Goal: Information Seeking & Learning: Check status

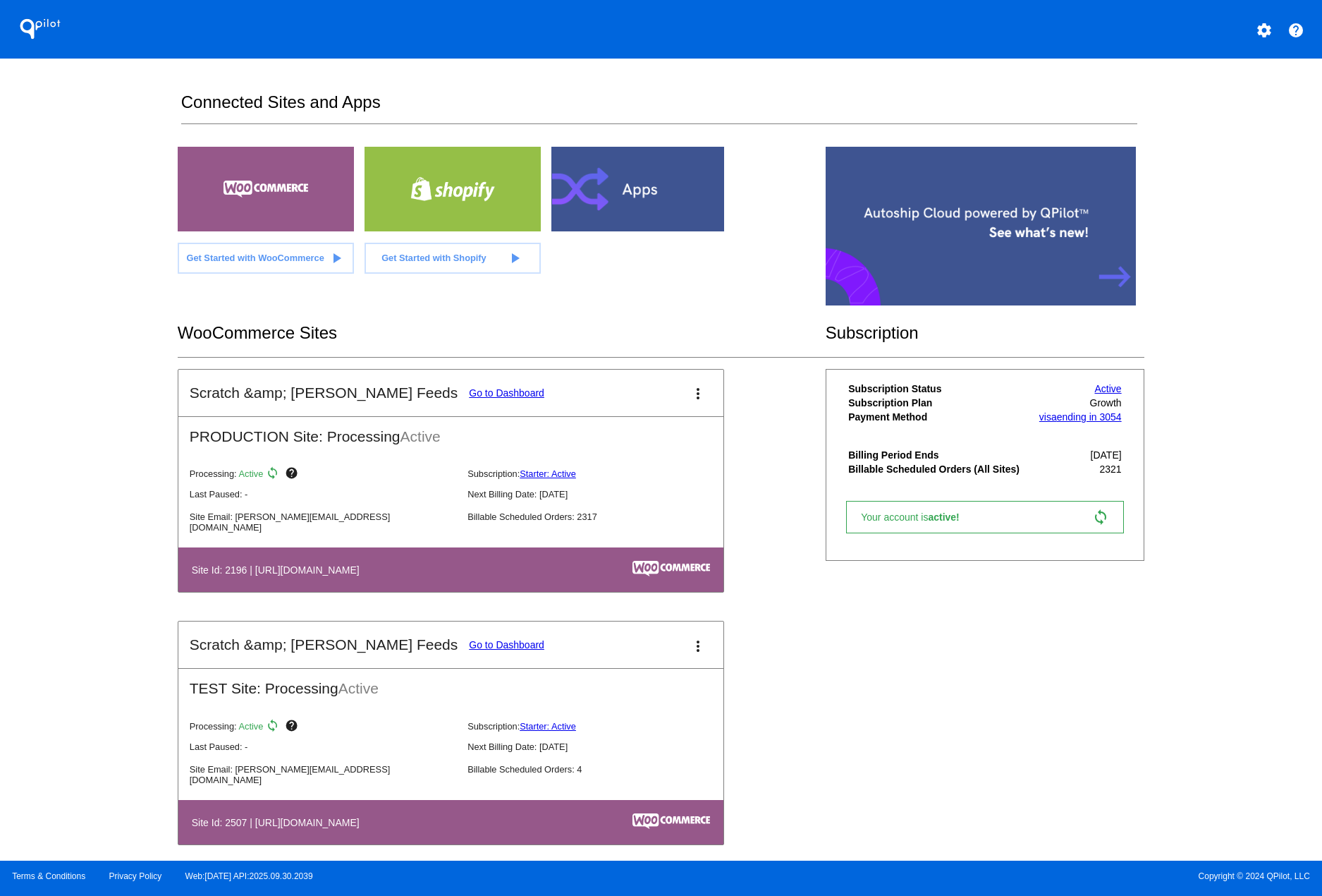
click at [469, 395] on link "Go to Dashboard" at bounding box center [506, 393] width 75 height 11
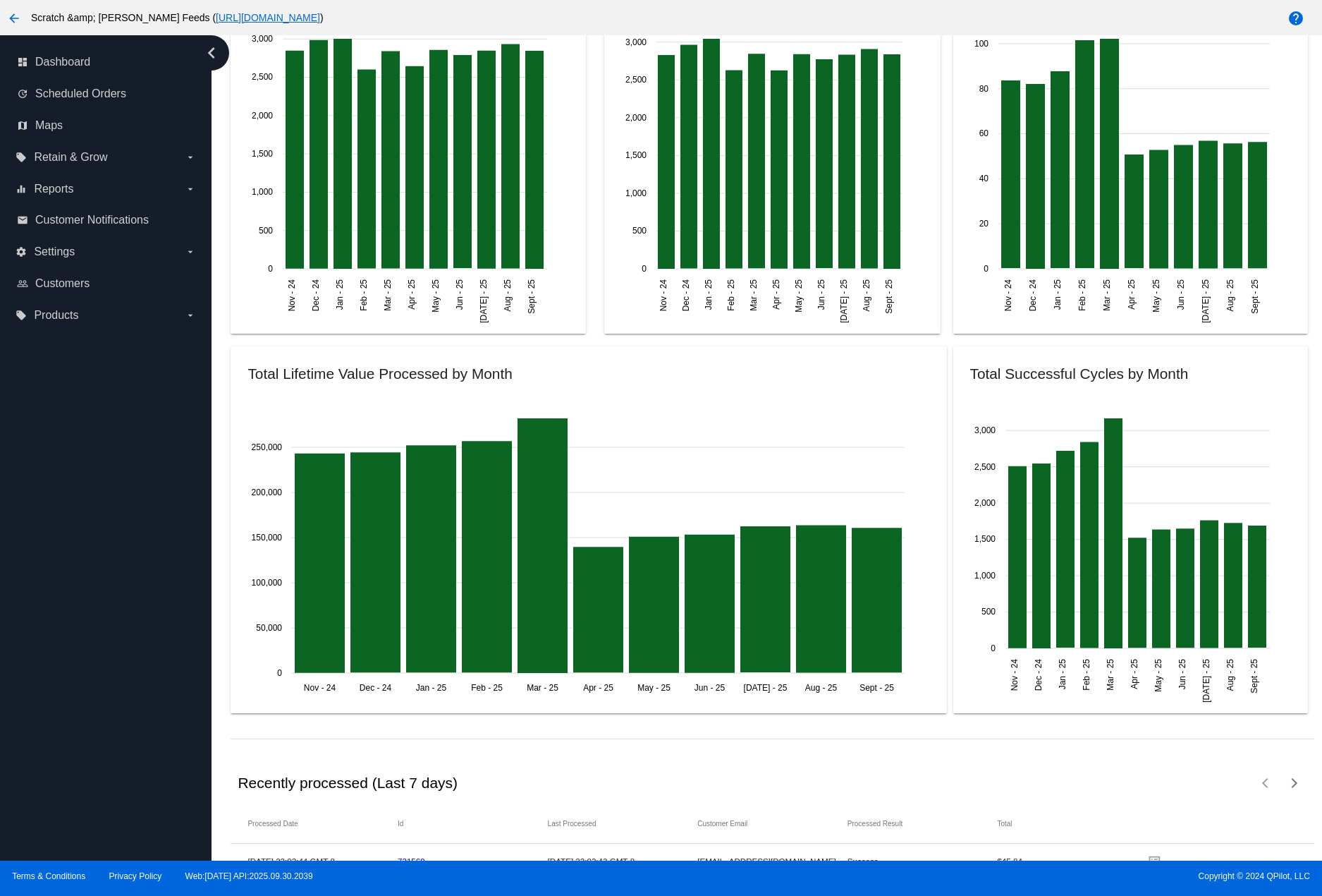
scroll to position [1481, 0]
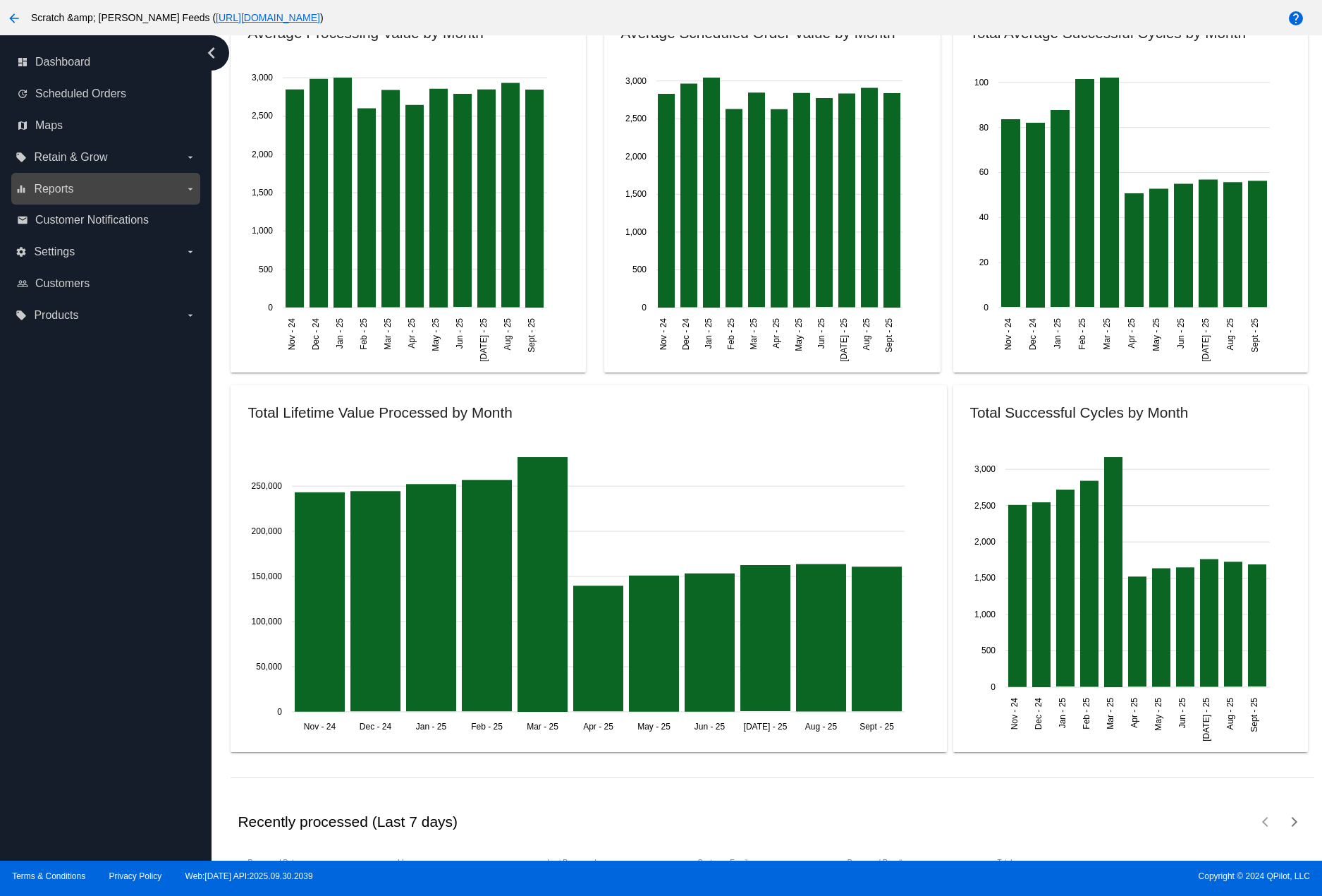
click at [129, 190] on label "equalizer Reports arrow_drop_down" at bounding box center [105, 189] width 180 height 23
click at [0, 0] on input "equalizer Reports arrow_drop_down" at bounding box center [0, 0] width 0 height 0
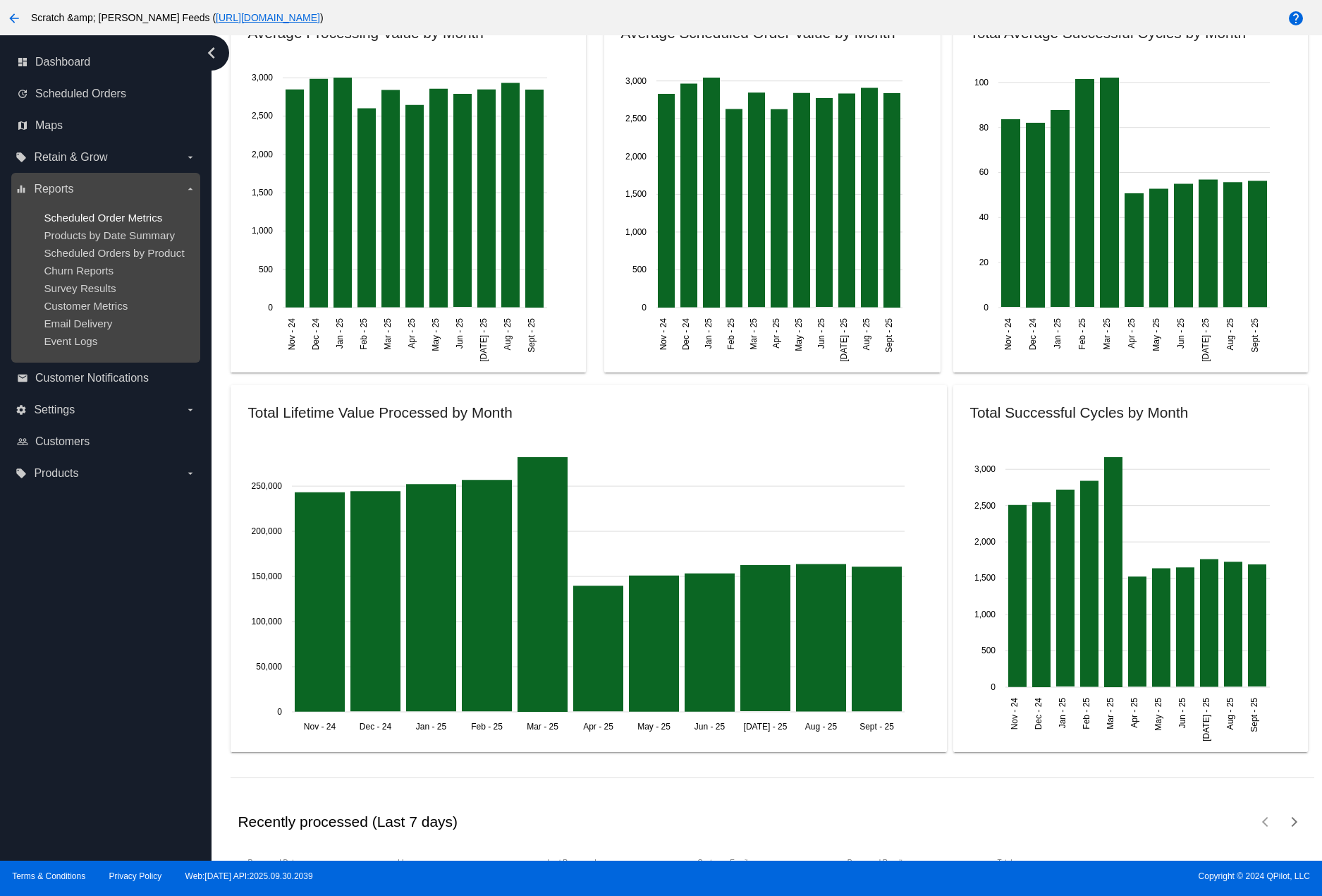
click at [92, 219] on span "Scheduled Order Metrics" at bounding box center [103, 218] width 119 height 12
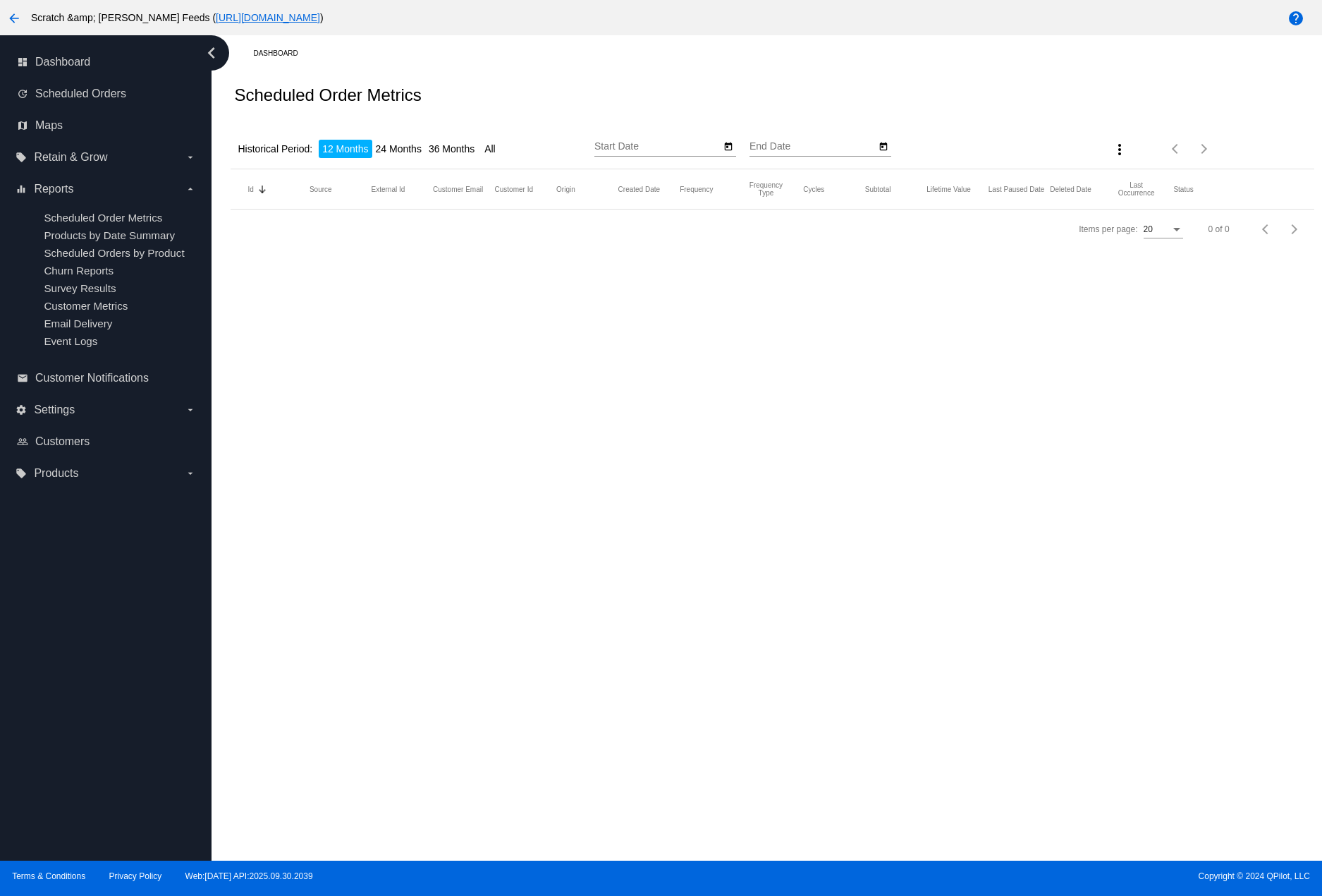
type input "[DATE]"
